Goal: Task Accomplishment & Management: Manage account settings

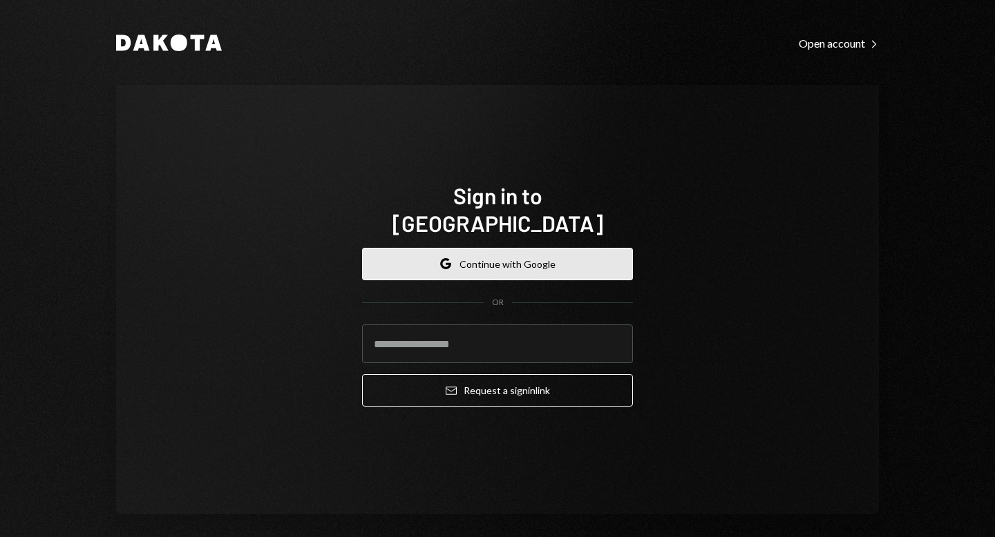
click at [525, 248] on button "Google Continue with Google" at bounding box center [497, 264] width 271 height 32
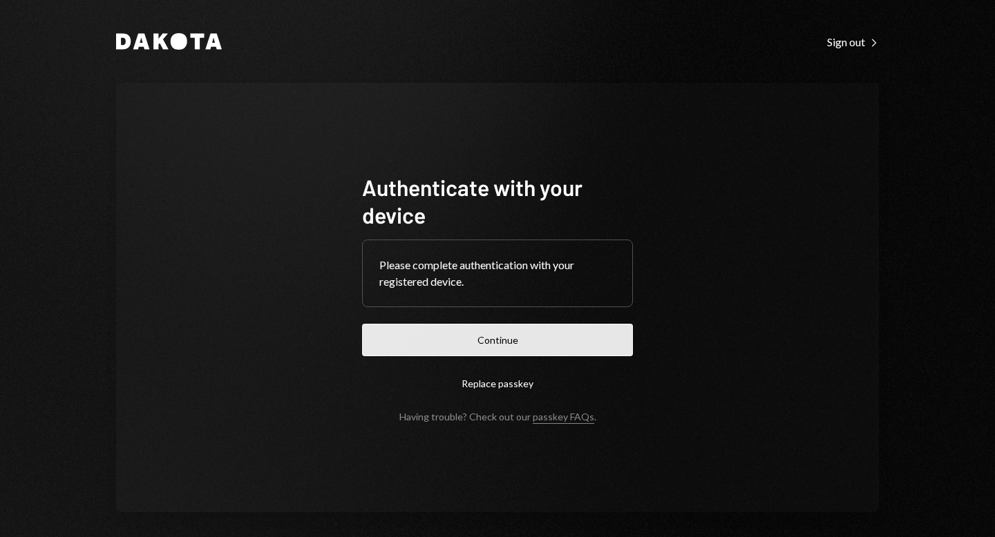
click at [499, 336] on button "Continue" at bounding box center [497, 340] width 271 height 32
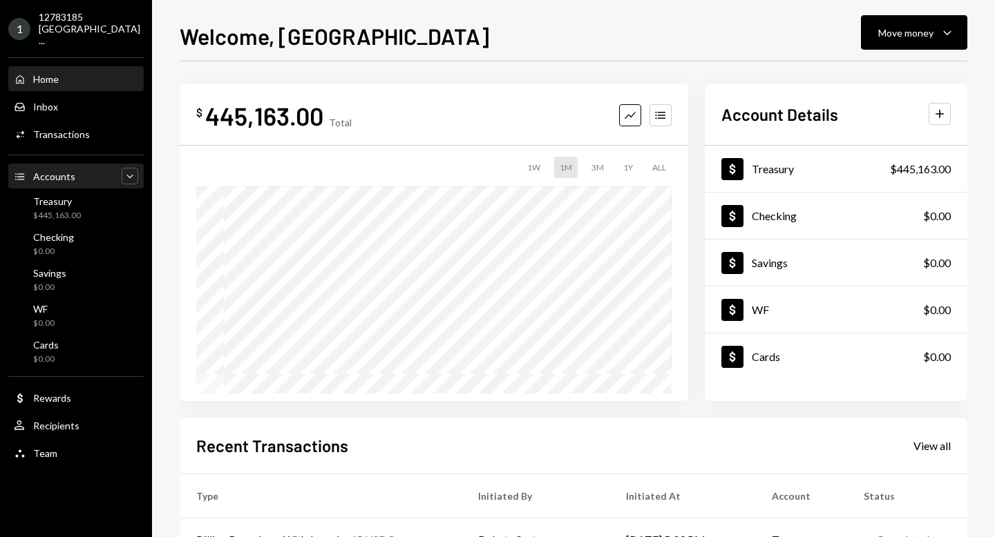
click at [128, 169] on icon "Caret Down" at bounding box center [130, 176] width 14 height 14
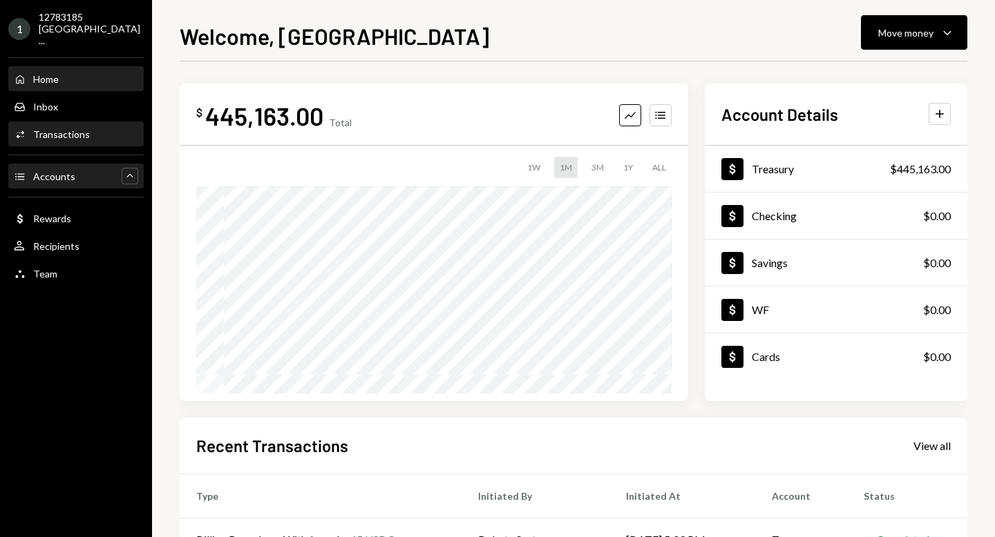
click at [84, 128] on div "Transactions" at bounding box center [61, 134] width 57 height 12
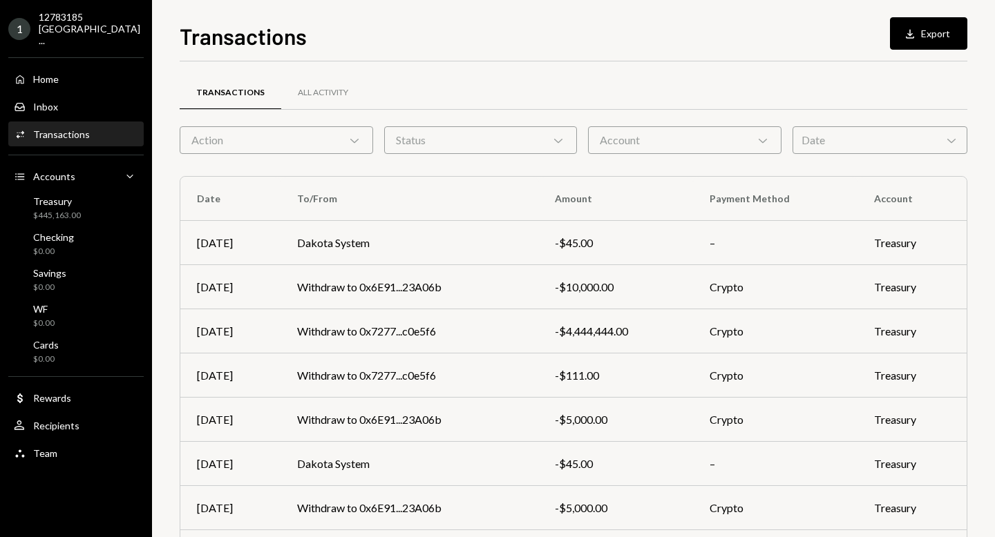
click at [863, 141] on div "Date Chevron Down" at bounding box center [879, 140] width 175 height 28
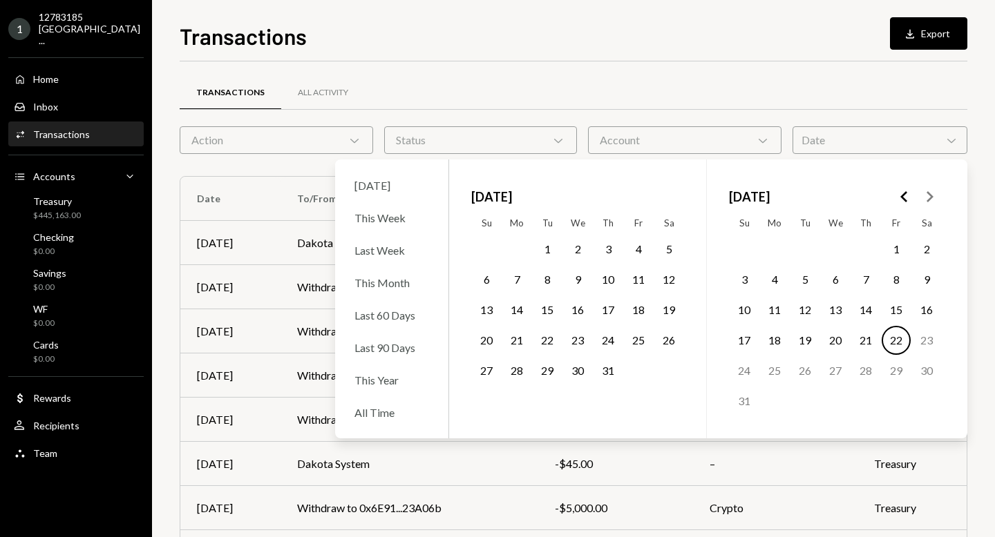
click at [901, 193] on icon "Go to the Previous Month" at bounding box center [904, 197] width 17 height 17
click at [898, 371] on button "28" at bounding box center [895, 370] width 29 height 29
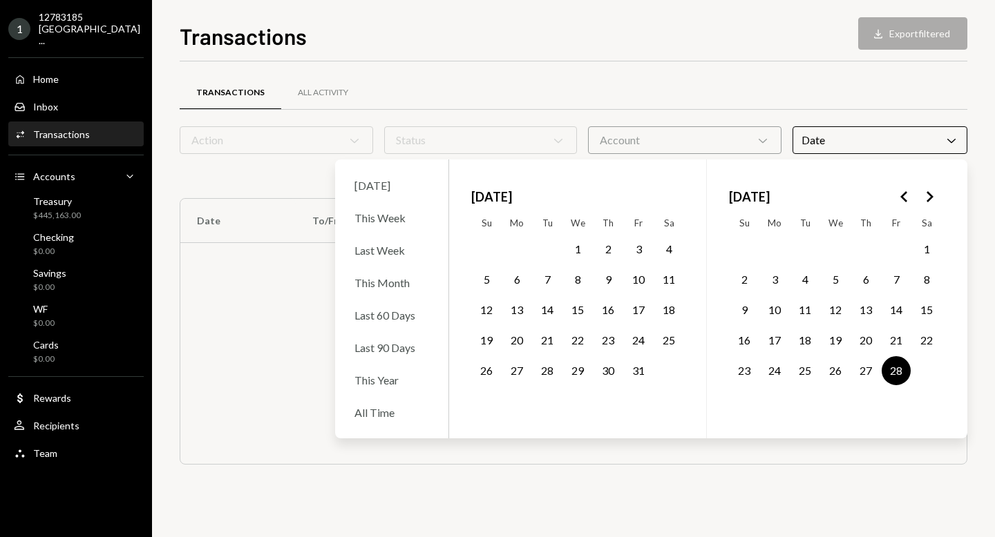
click at [578, 249] on button "1" at bounding box center [577, 249] width 29 height 29
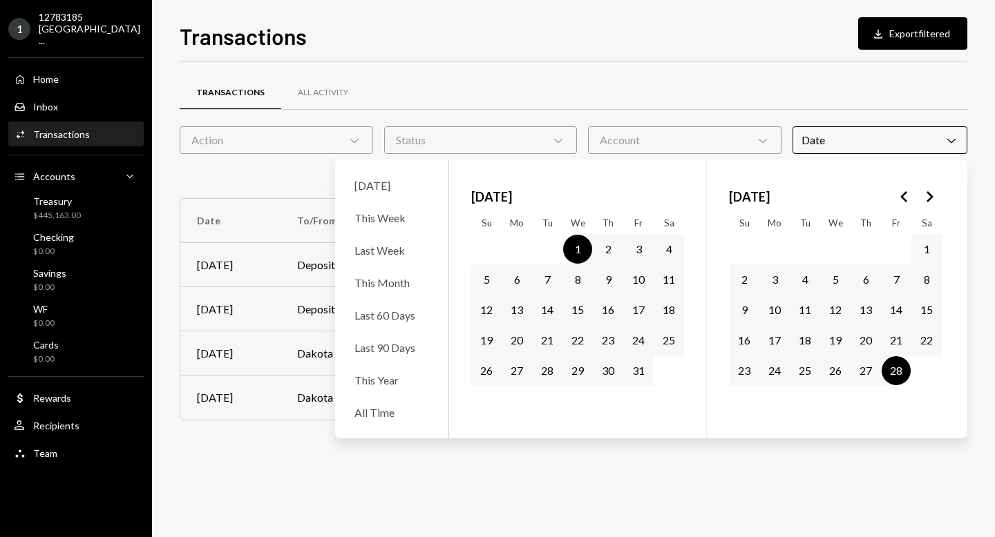
click at [902, 76] on div "Transactions All Activity" at bounding box center [573, 92] width 787 height 35
